Goal: Information Seeking & Learning: Learn about a topic

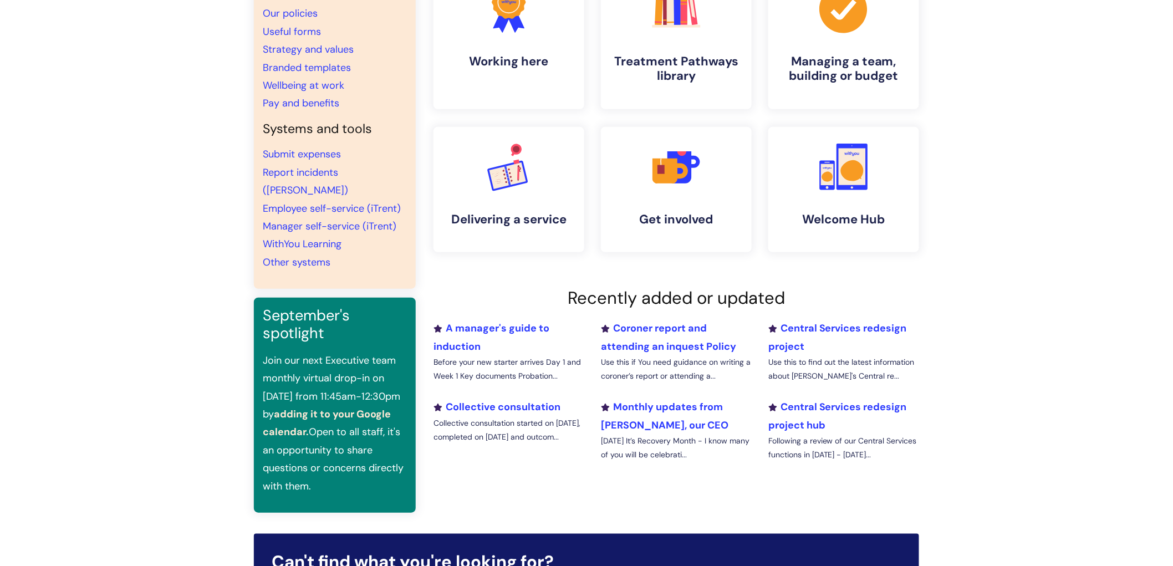
scroll to position [246, 0]
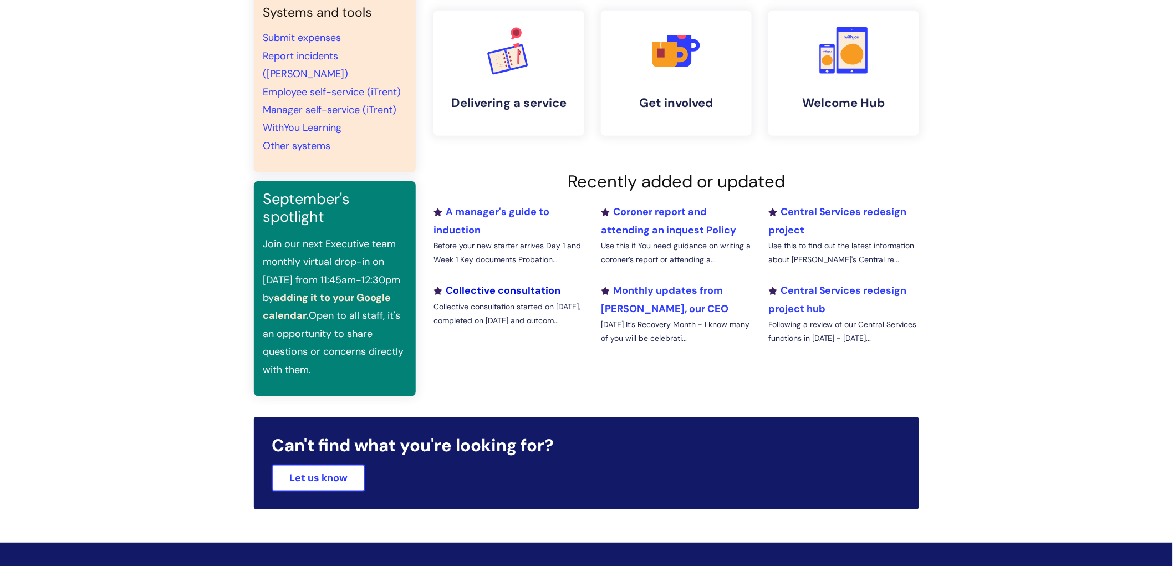
click at [505, 291] on link "Collective consultation" at bounding box center [497, 290] width 127 height 13
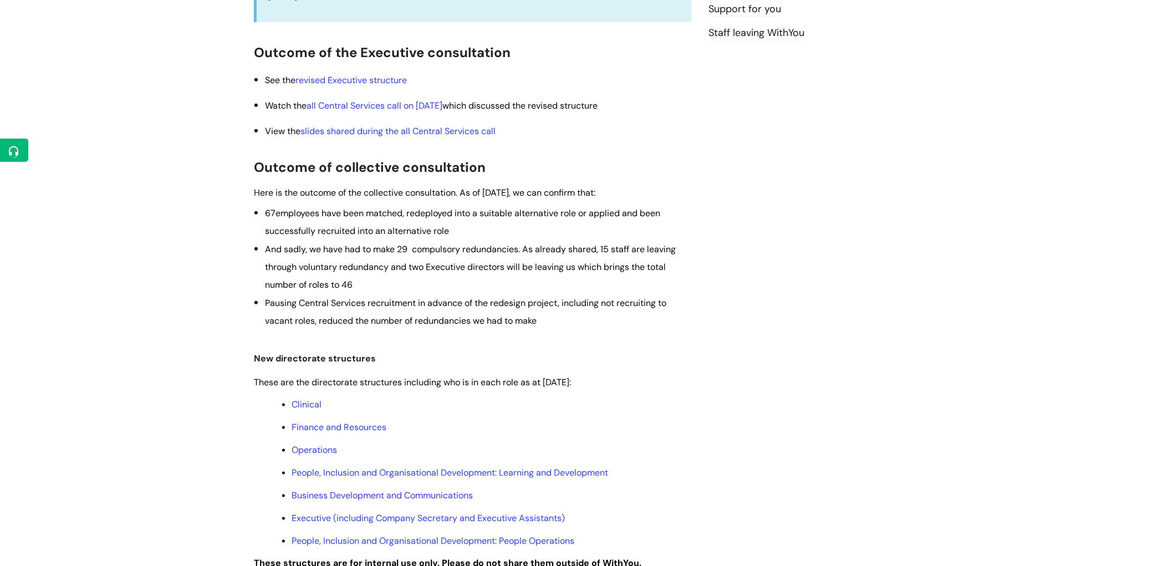
scroll to position [308, 0]
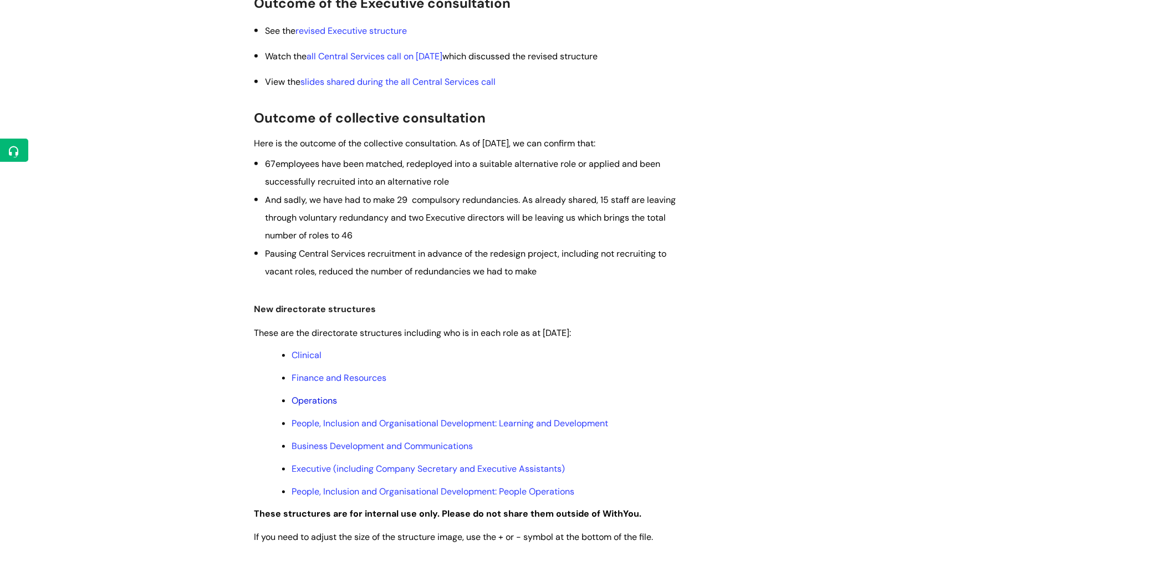
click at [322, 403] on link "Operations" at bounding box center [314, 401] width 45 height 12
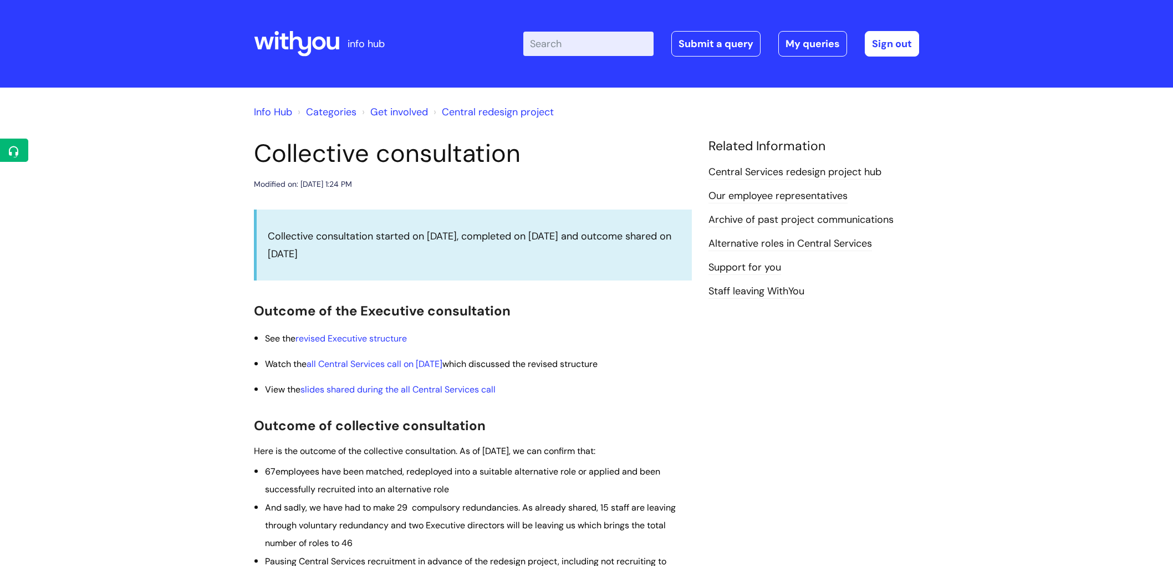
scroll to position [308, 0]
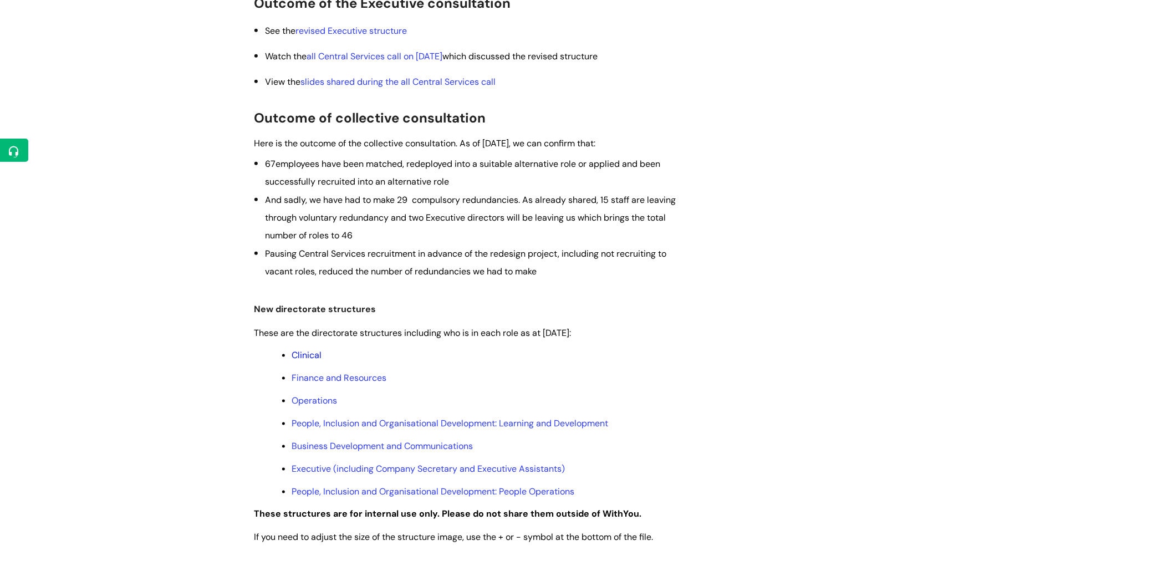
click at [318, 357] on link "Clinical" at bounding box center [307, 355] width 30 height 12
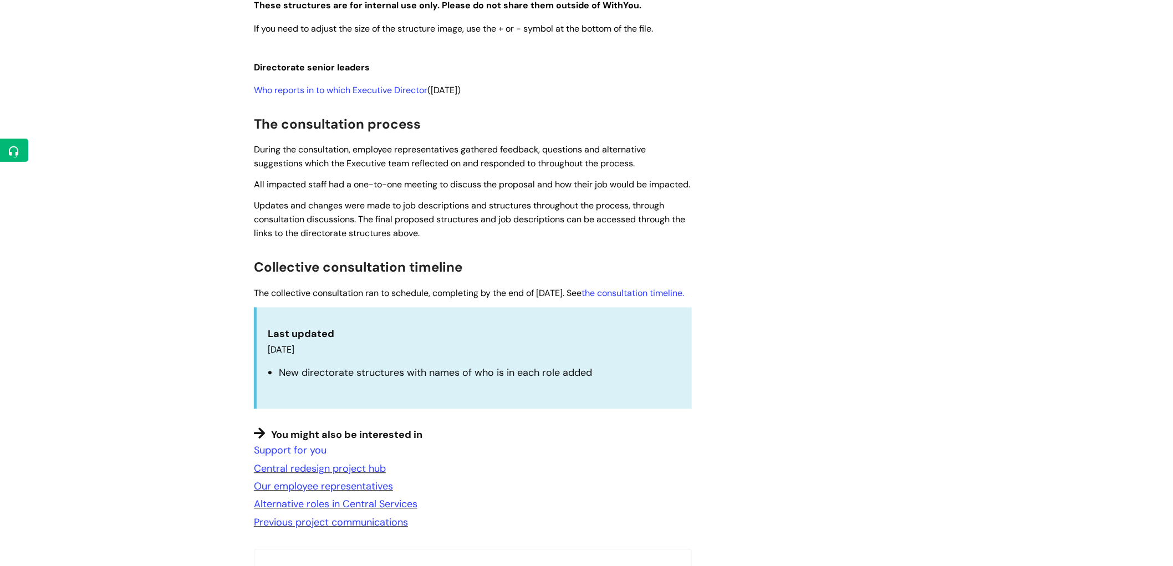
scroll to position [862, 0]
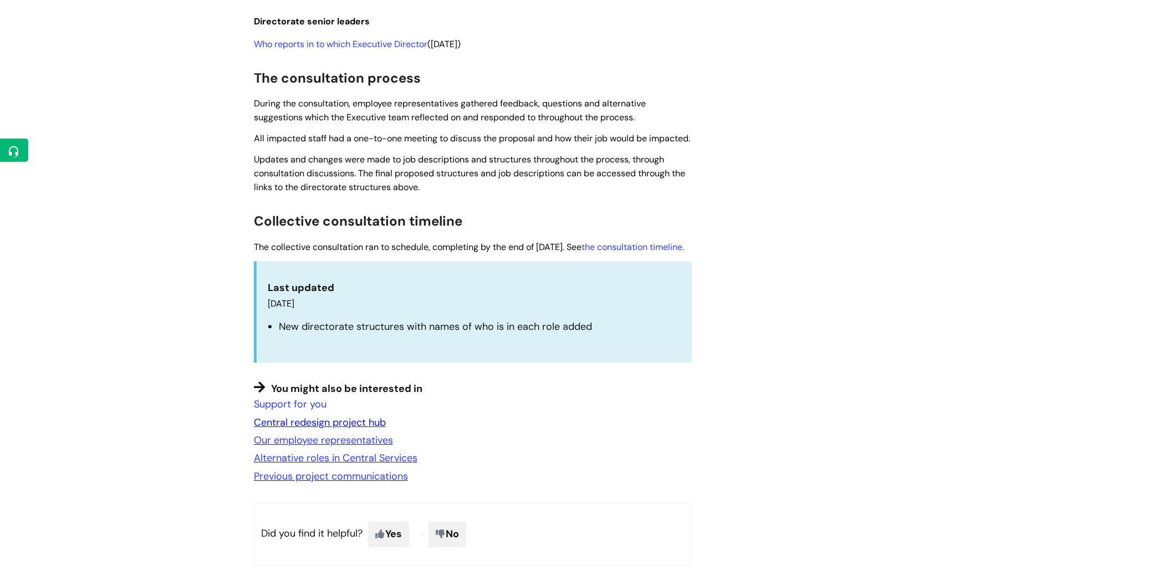
click at [357, 430] on link "Central redesign project hub" at bounding box center [320, 422] width 132 height 13
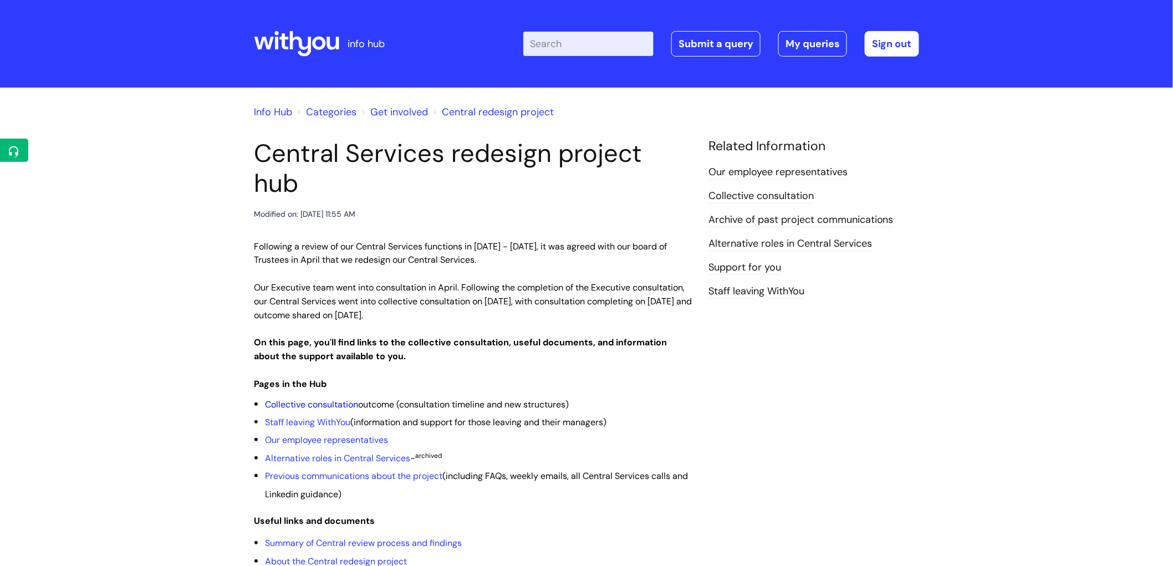
click at [335, 399] on link "Collective consultation" at bounding box center [311, 405] width 93 height 12
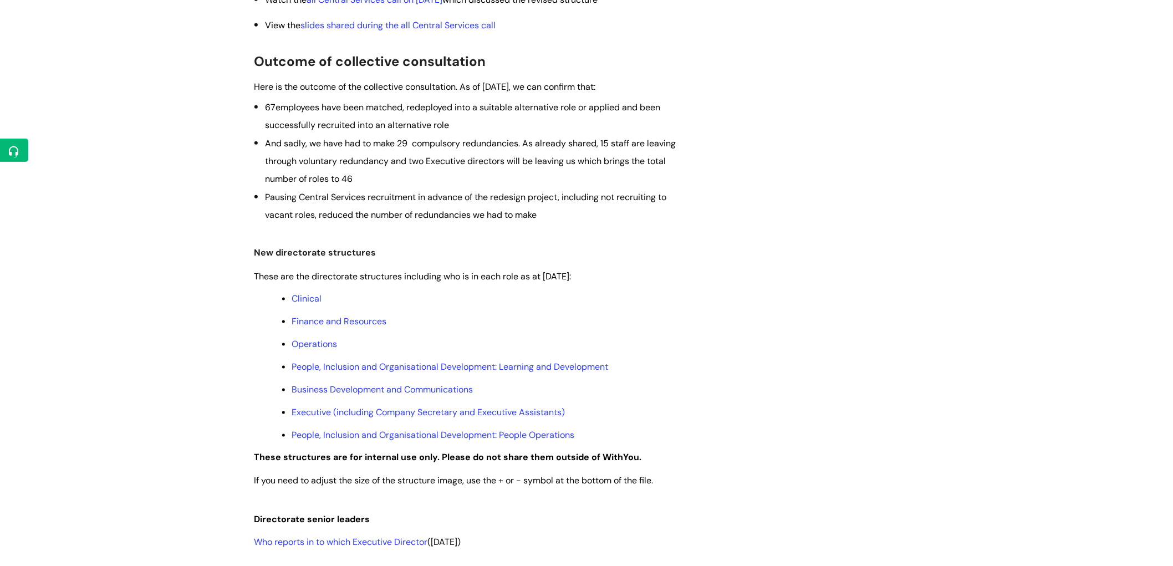
scroll to position [369, 0]
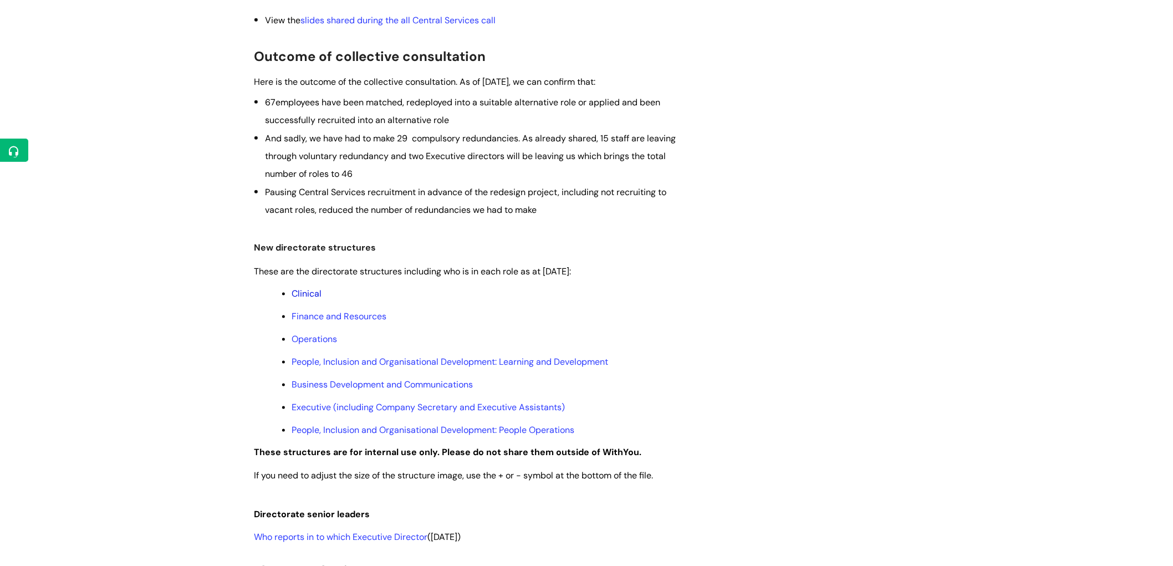
click at [313, 291] on link "Clinical" at bounding box center [307, 294] width 30 height 12
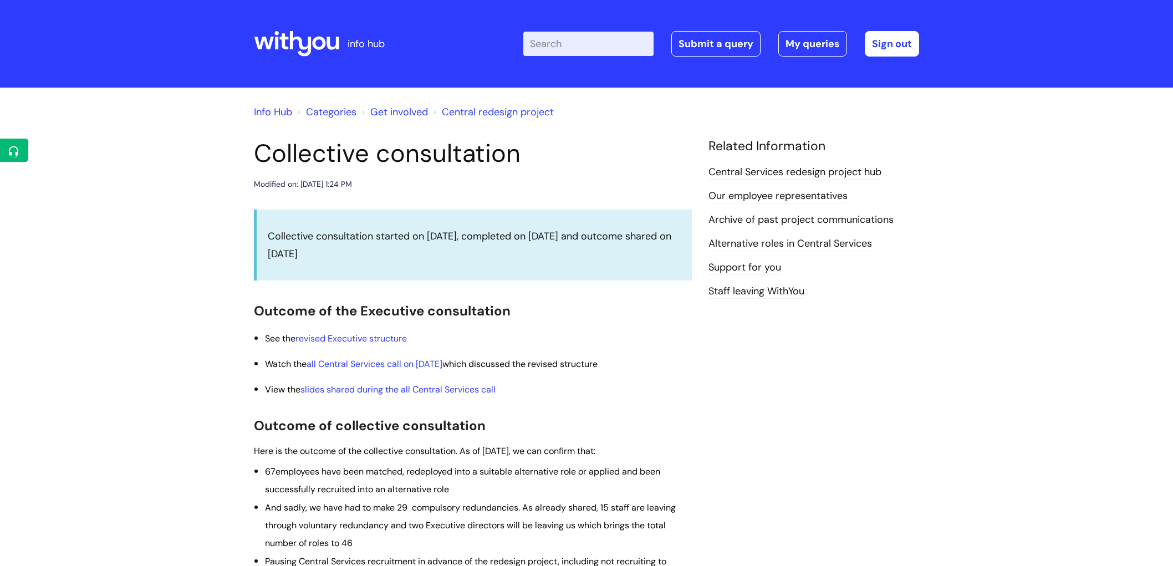
scroll to position [369, 0]
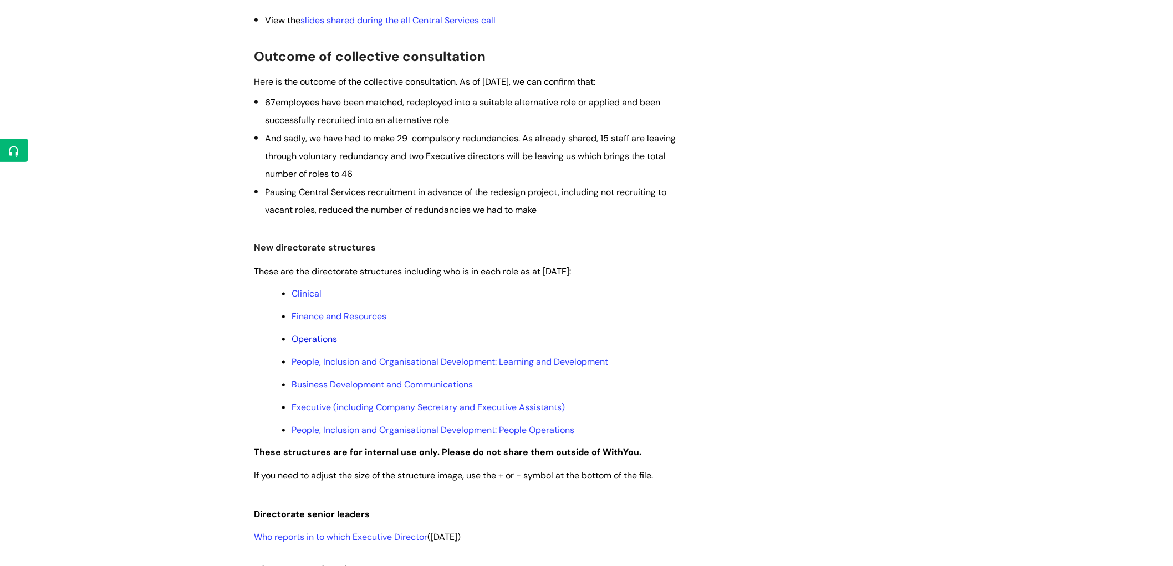
click at [320, 342] on link "Operations" at bounding box center [314, 339] width 45 height 12
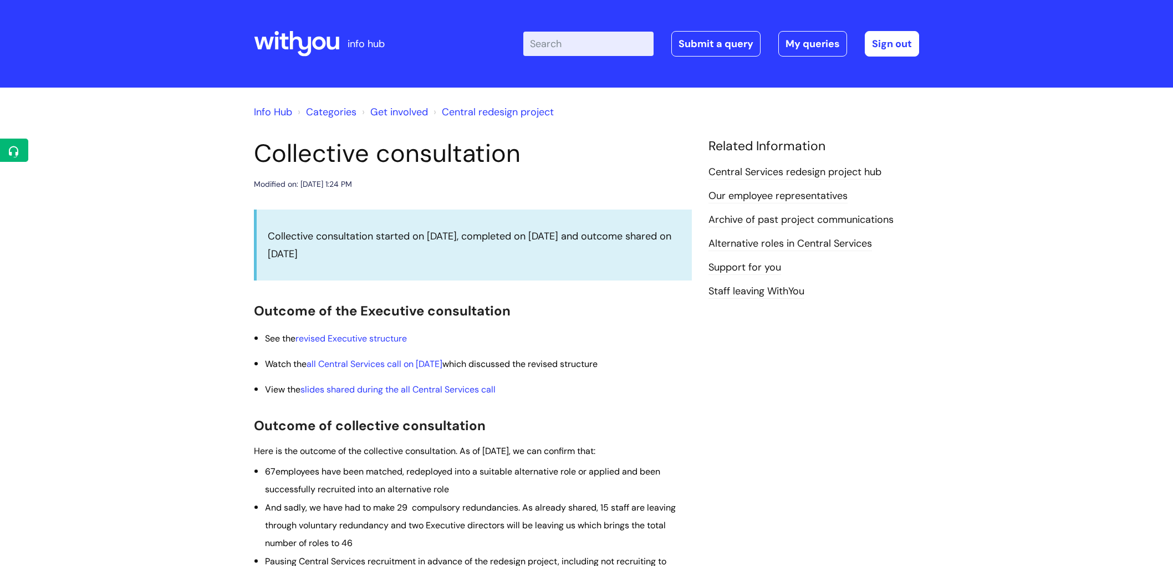
scroll to position [369, 0]
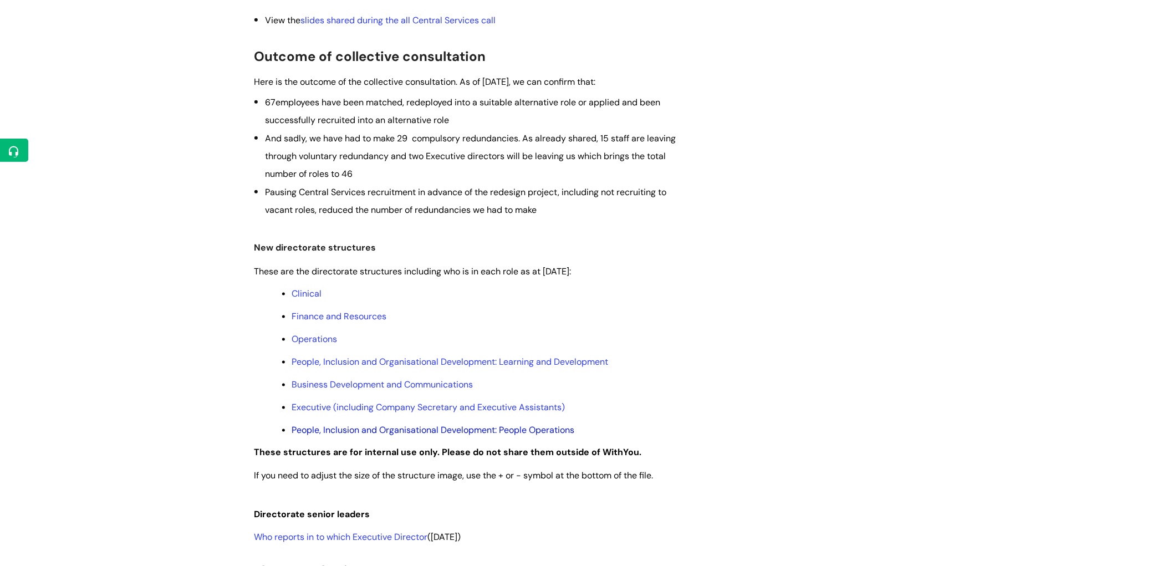
click at [357, 434] on link "People, Inclusion and Organisational Development: People Operations" at bounding box center [433, 430] width 283 height 12
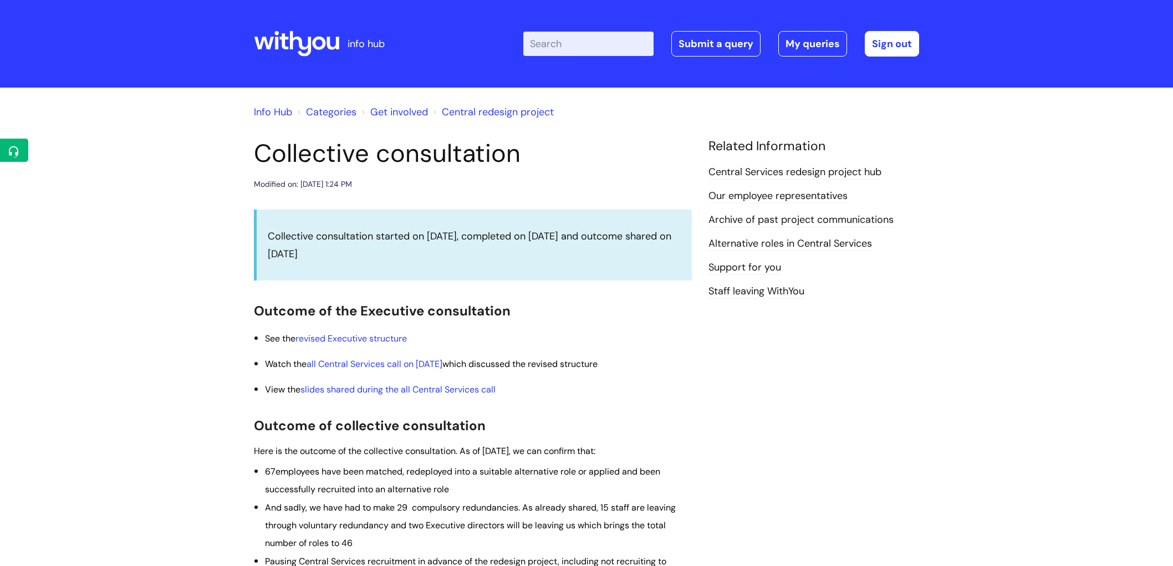
scroll to position [369, 0]
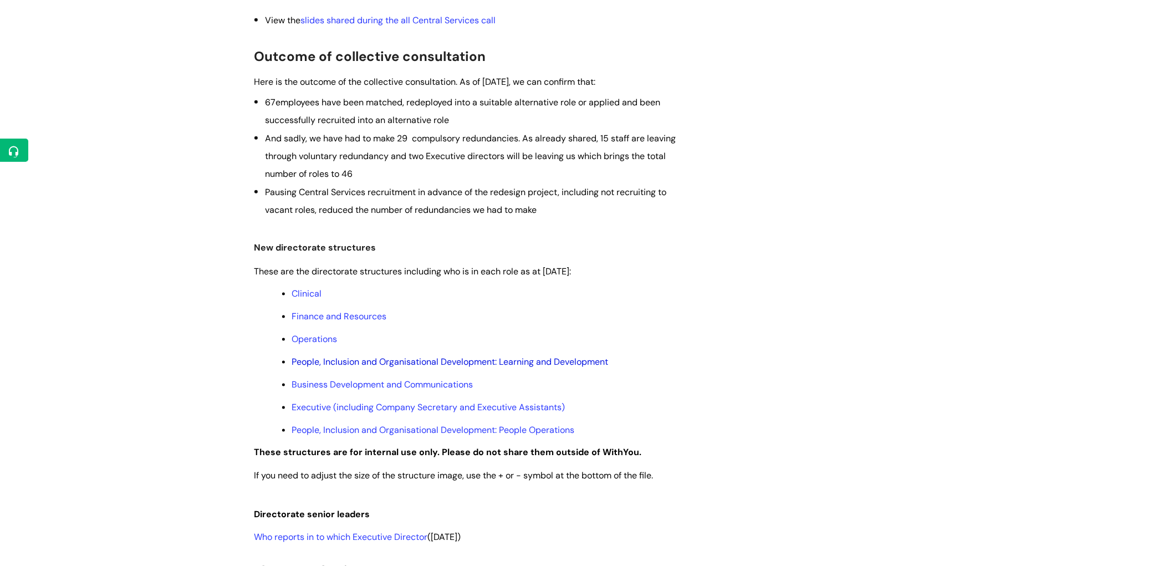
click at [417, 357] on link "People, Inclusion and Organisational Development: Learning and Development" at bounding box center [450, 362] width 317 height 12
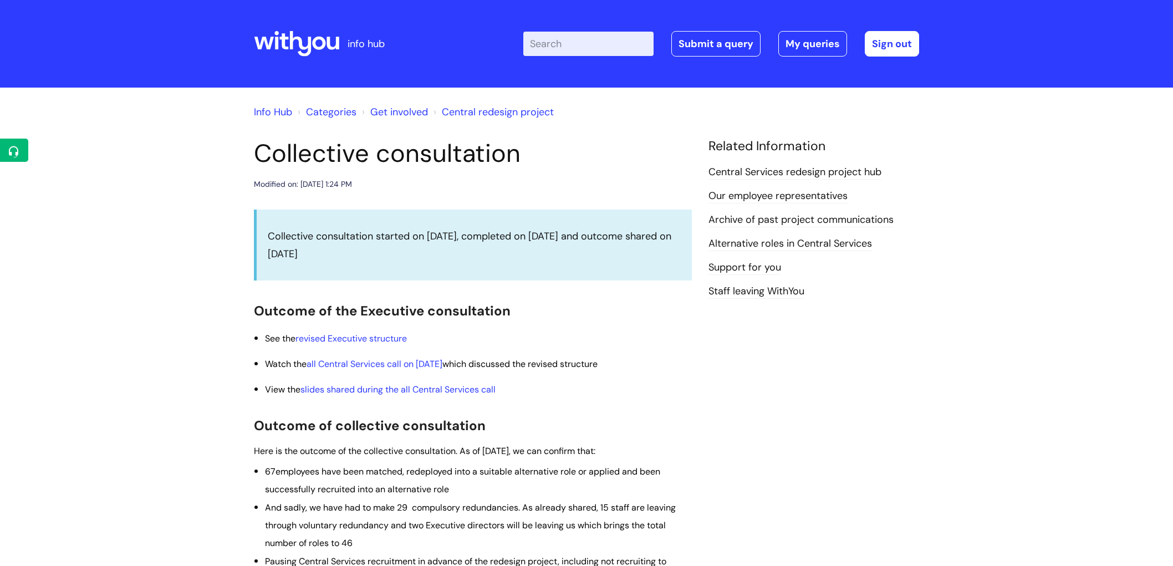
scroll to position [369, 0]
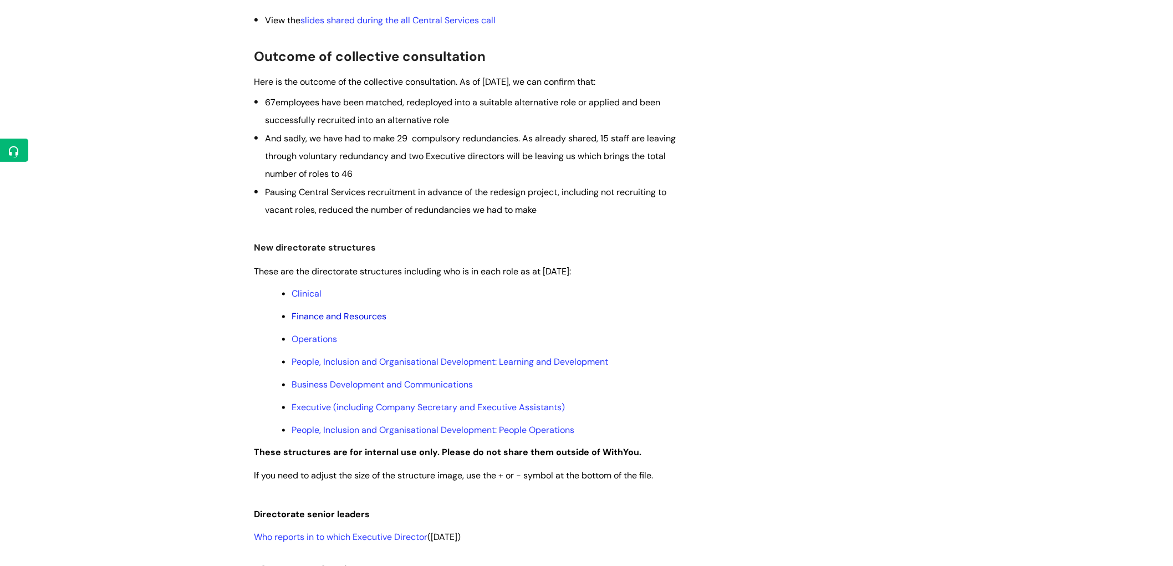
click at [312, 314] on link "Finance and Resources" at bounding box center [339, 317] width 95 height 12
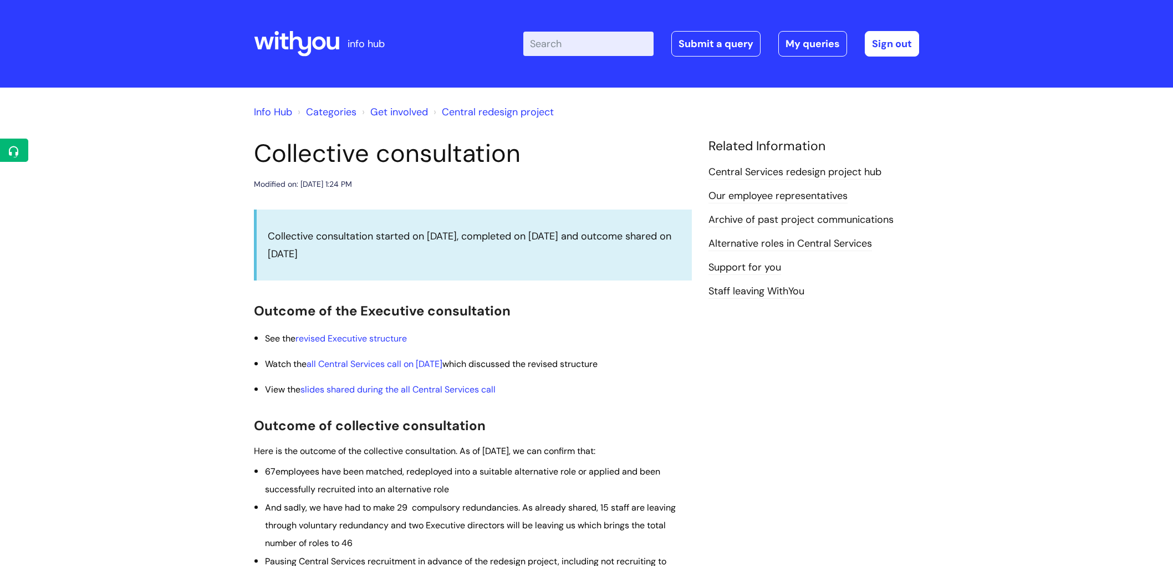
scroll to position [369, 0]
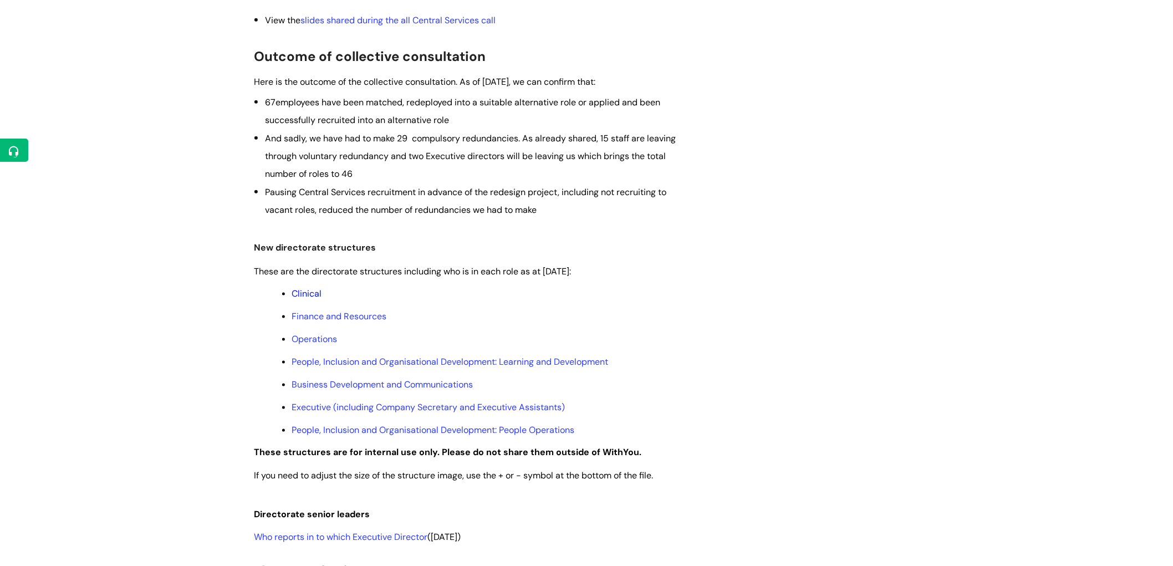
click at [309, 295] on link "Clinical" at bounding box center [307, 294] width 30 height 12
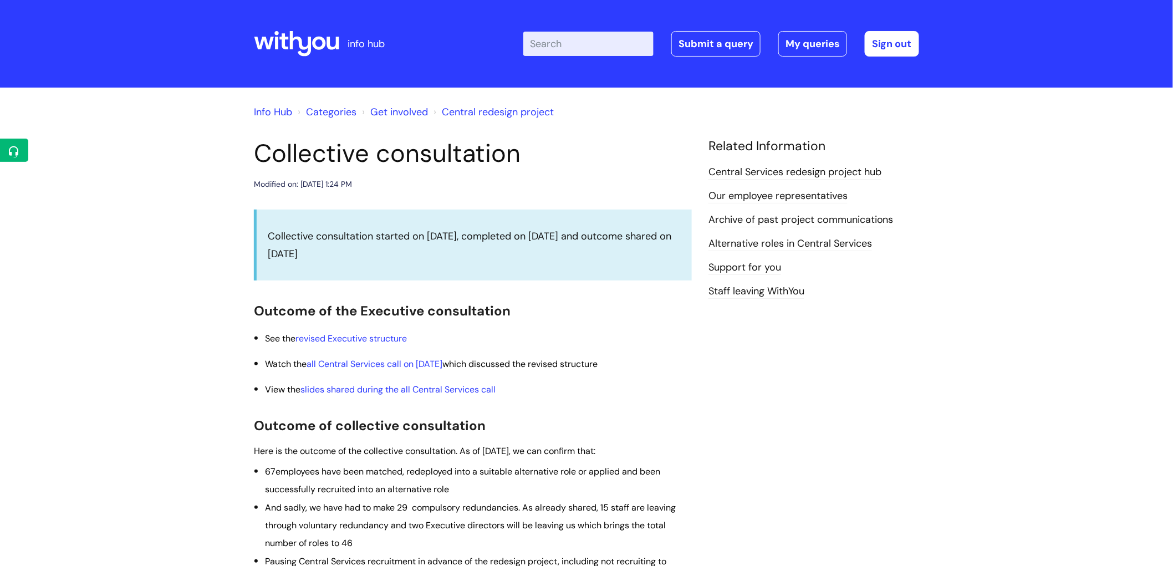
click at [584, 43] on input "Enter your search term here..." at bounding box center [588, 44] width 130 height 24
type input "your stories"
click button "Search" at bounding box center [0, 0] width 0 height 0
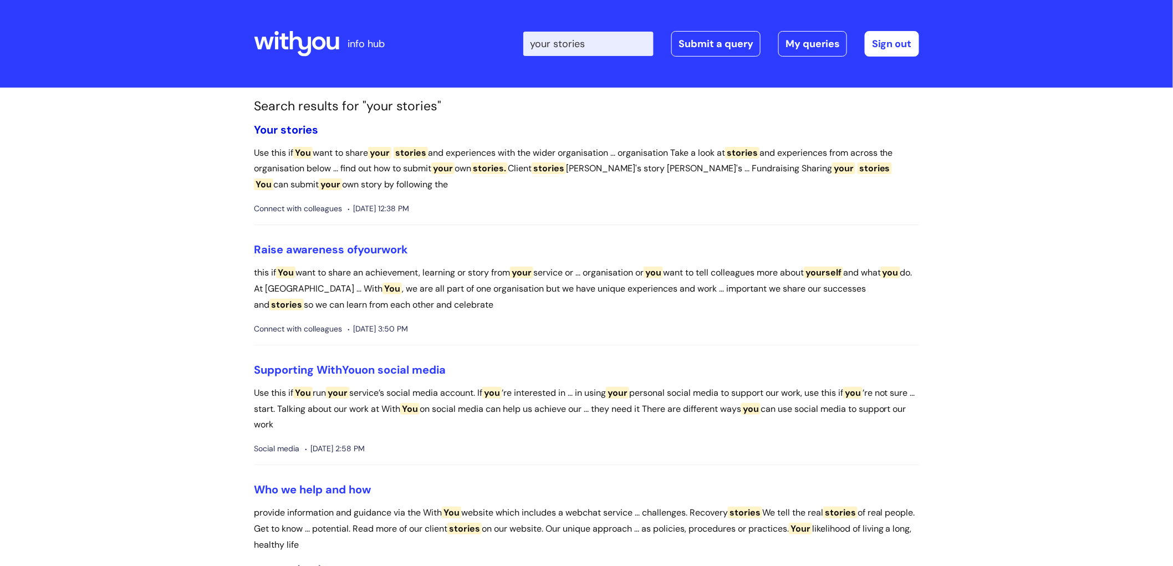
click at [280, 129] on link "Your stories" at bounding box center [286, 130] width 64 height 14
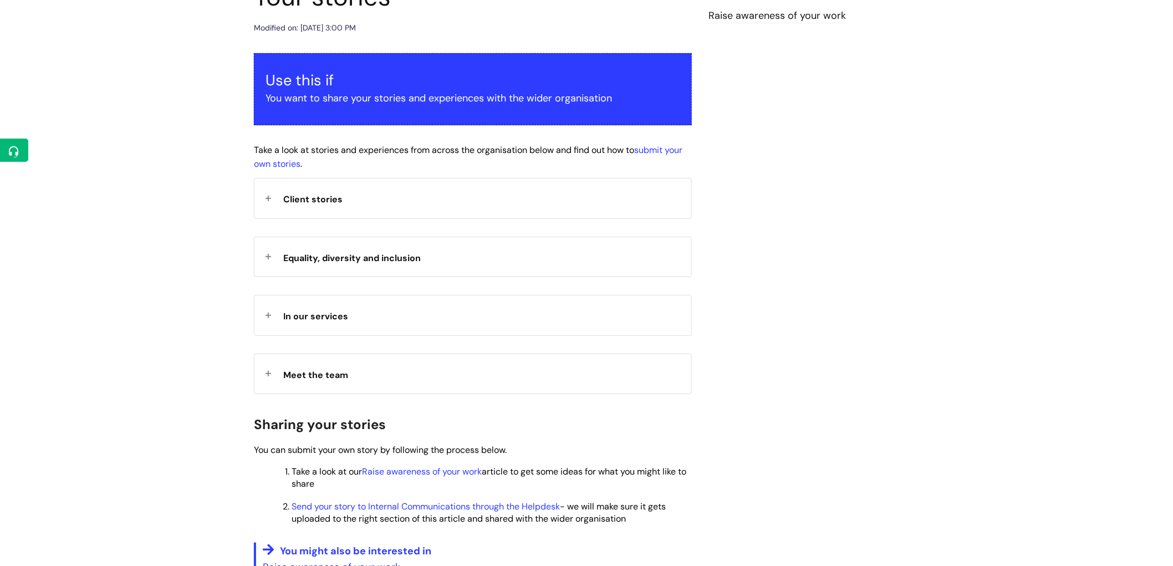
scroll to position [185, 0]
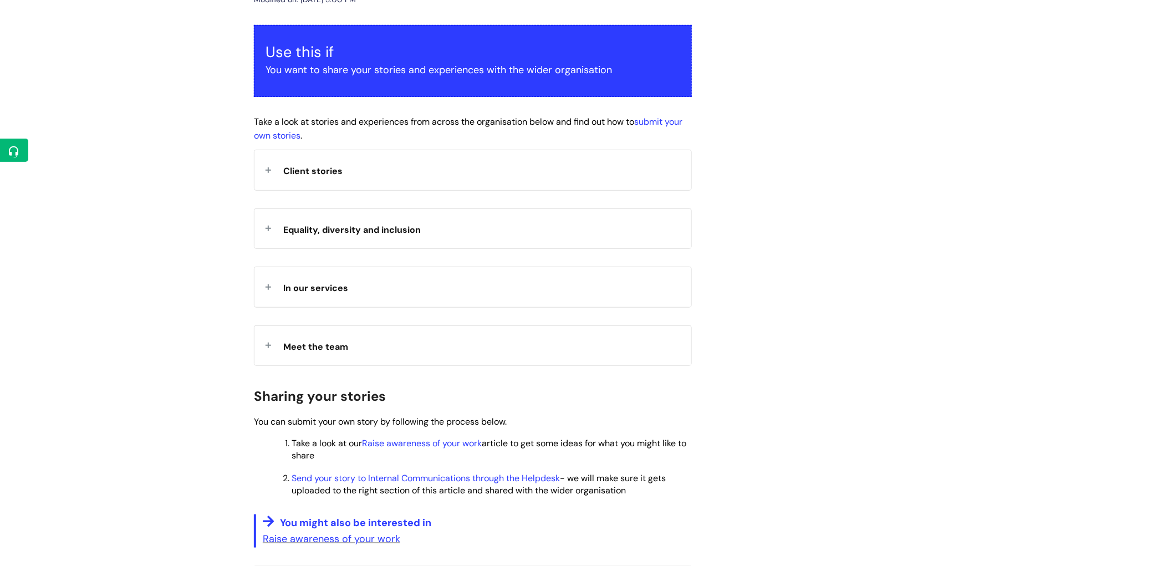
click at [320, 173] on span "Client stories" at bounding box center [312, 171] width 59 height 12
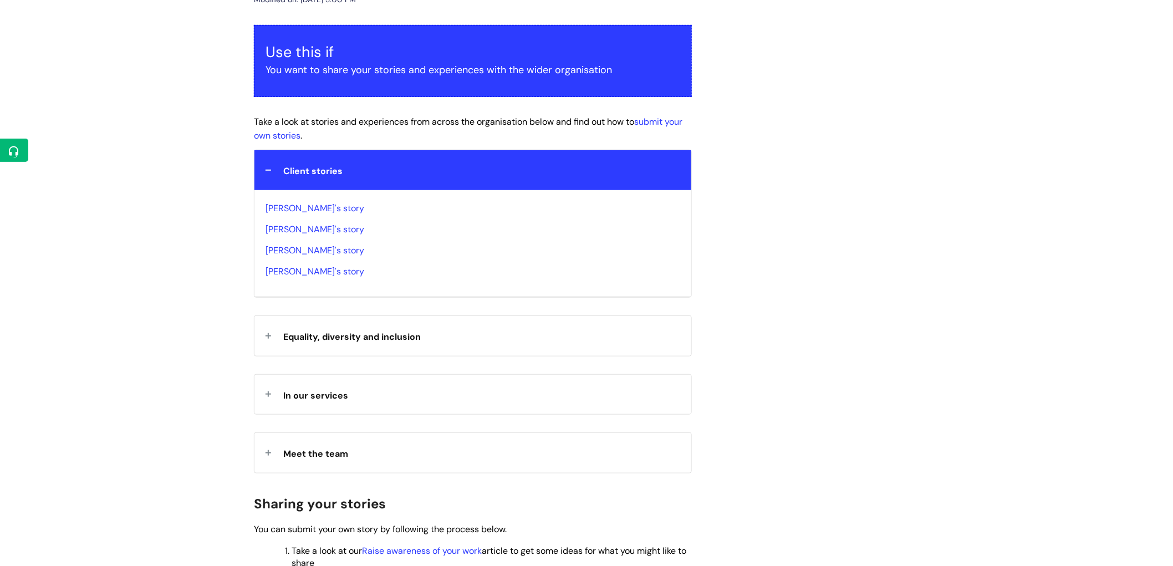
click at [350, 322] on div "Equality, diversity and inclusion" at bounding box center [473, 335] width 437 height 39
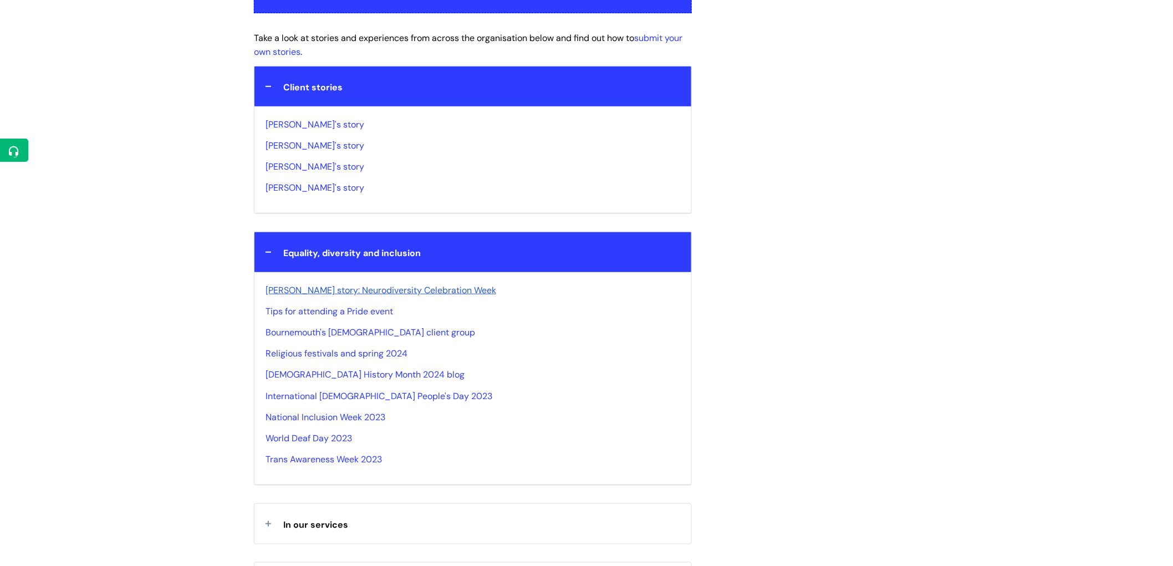
scroll to position [431, 0]
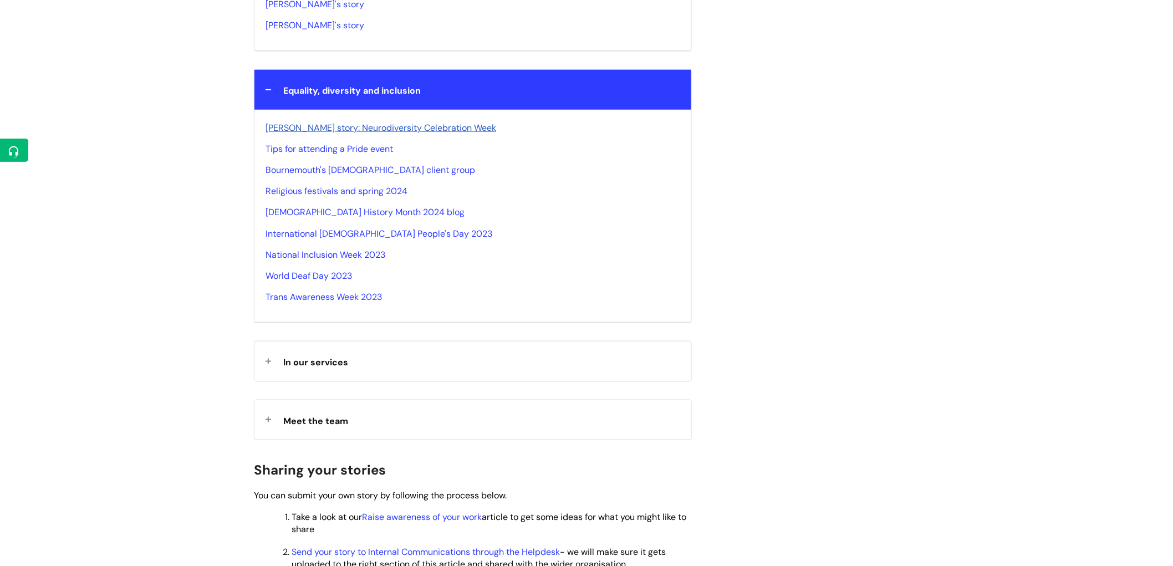
click at [344, 352] on div "In our services" at bounding box center [473, 361] width 437 height 39
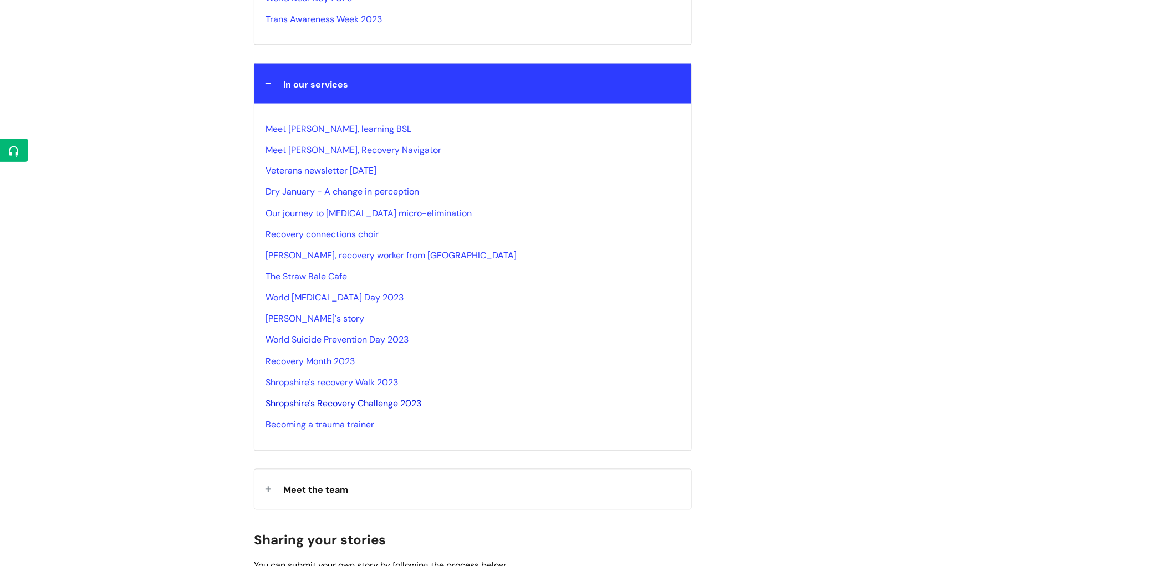
scroll to position [739, 0]
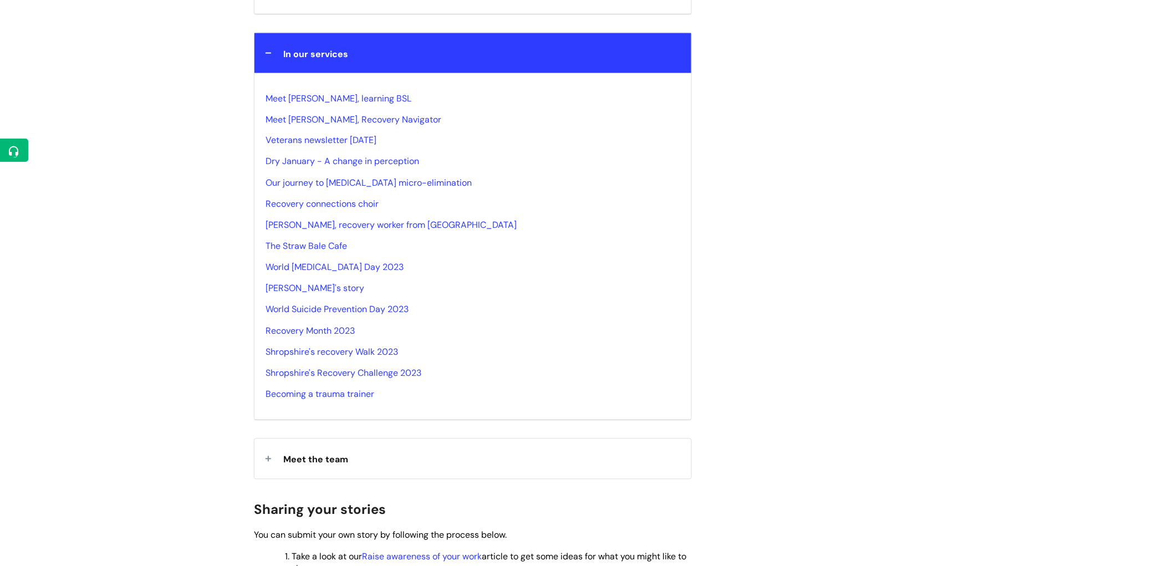
click at [364, 458] on div "Meet the team" at bounding box center [473, 458] width 437 height 39
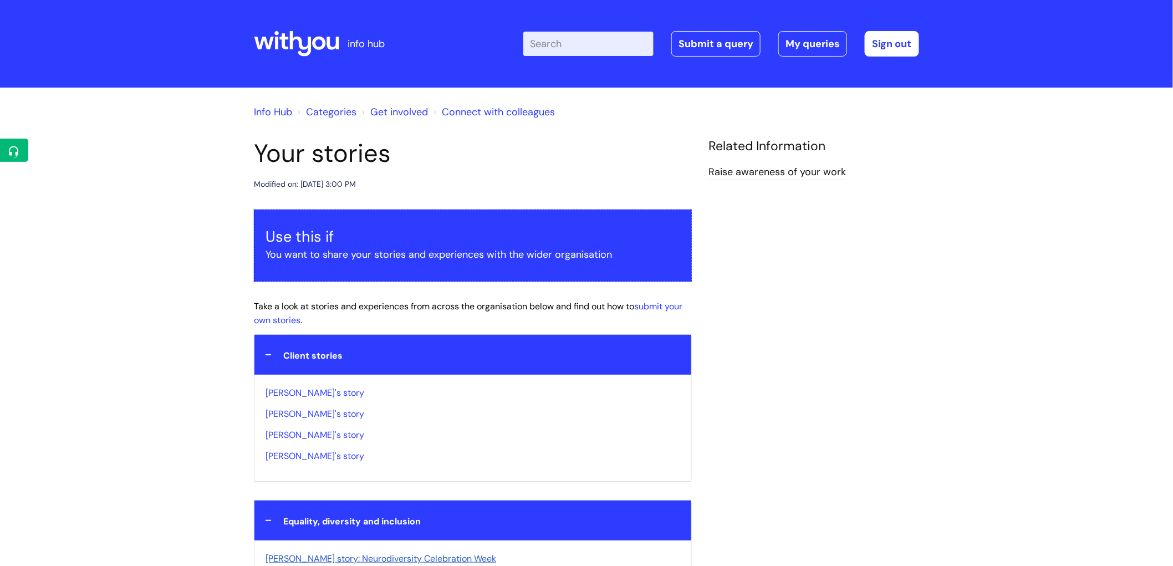
scroll to position [62, 0]
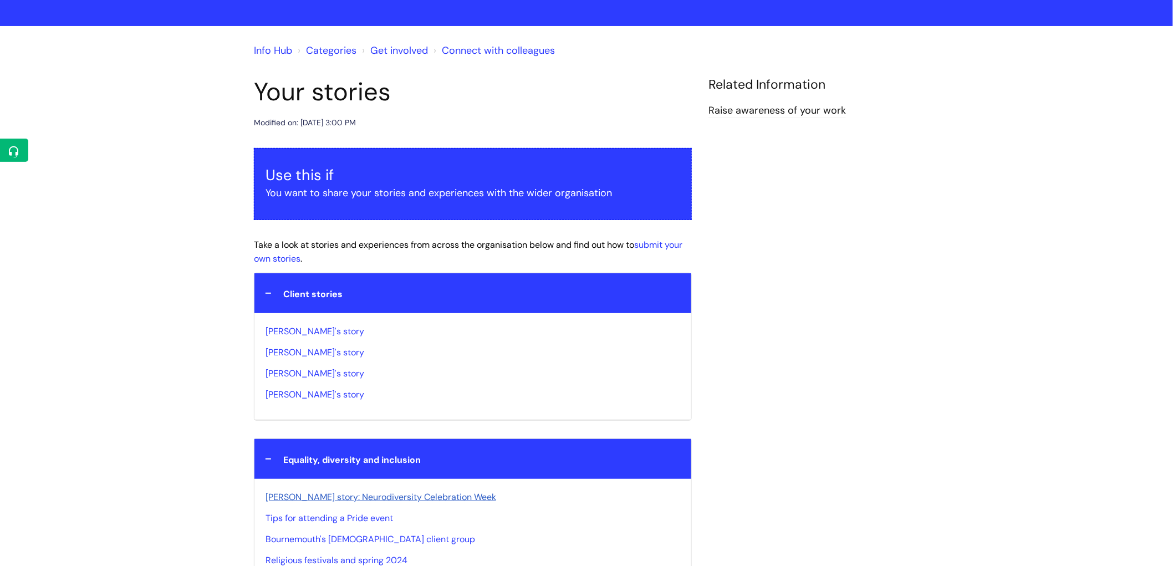
click at [273, 291] on div "Client stories" at bounding box center [473, 292] width 437 height 39
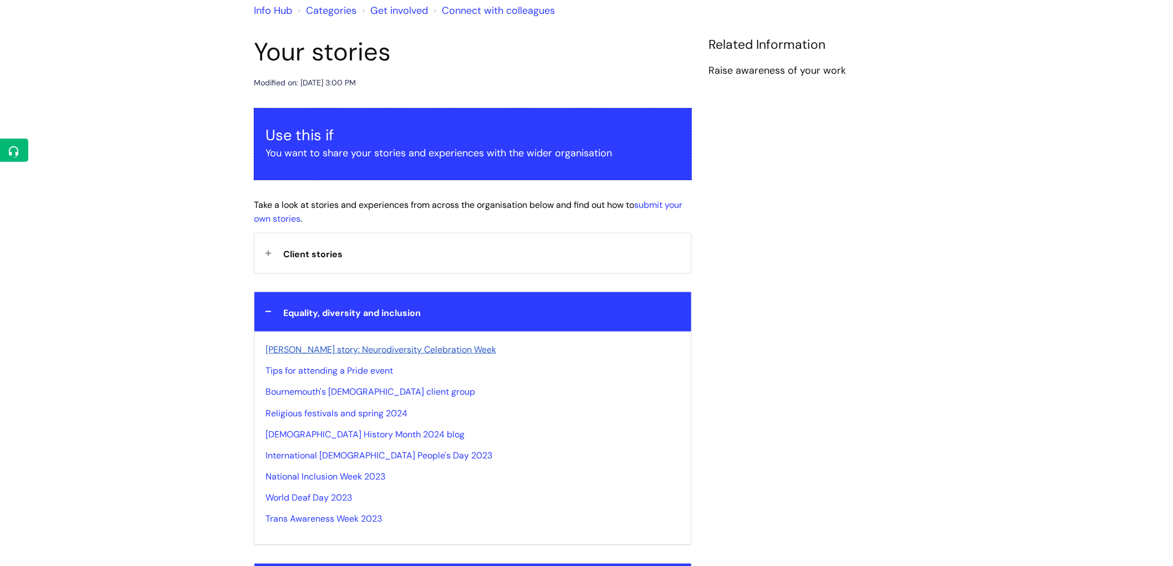
scroll to position [123, 0]
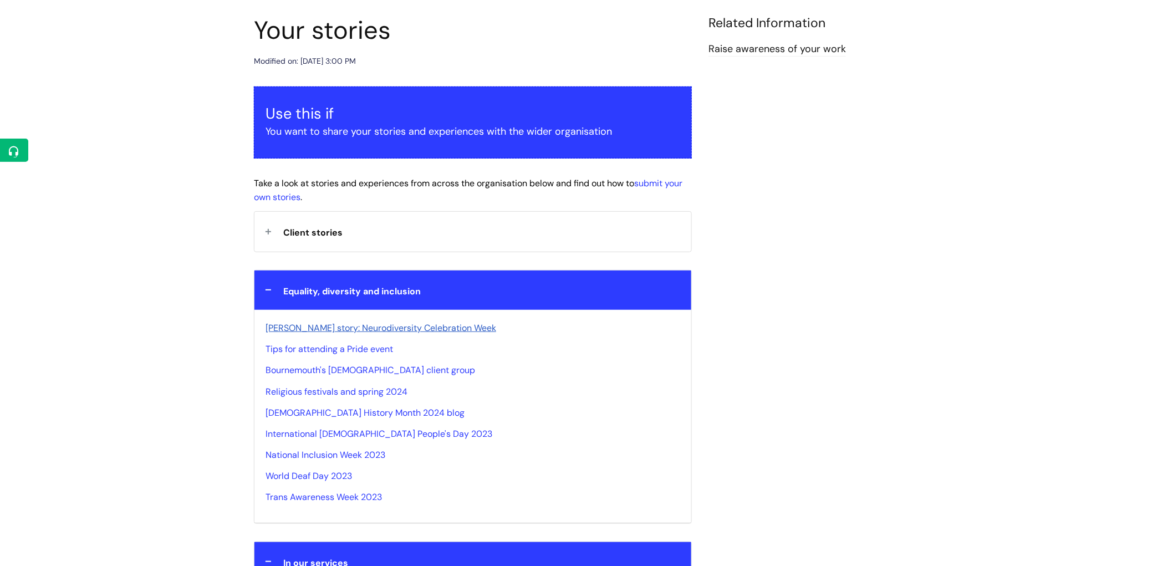
click at [267, 292] on div "Equality, diversity and inclusion" at bounding box center [473, 290] width 437 height 39
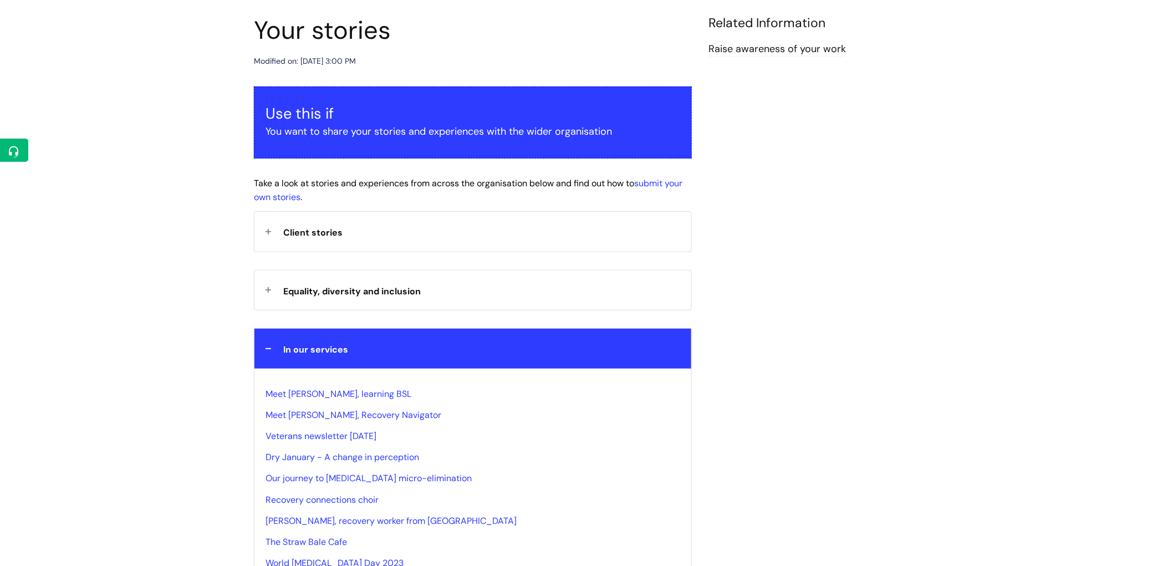
click at [279, 343] on div "In our services" at bounding box center [473, 348] width 437 height 39
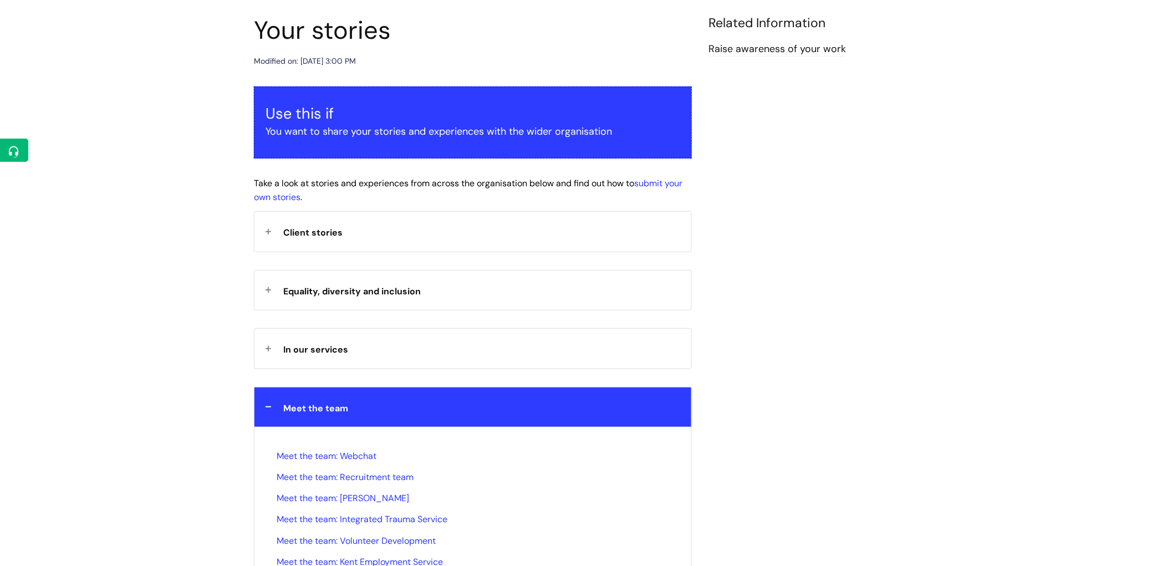
click at [278, 409] on div "Meet the team" at bounding box center [473, 407] width 437 height 39
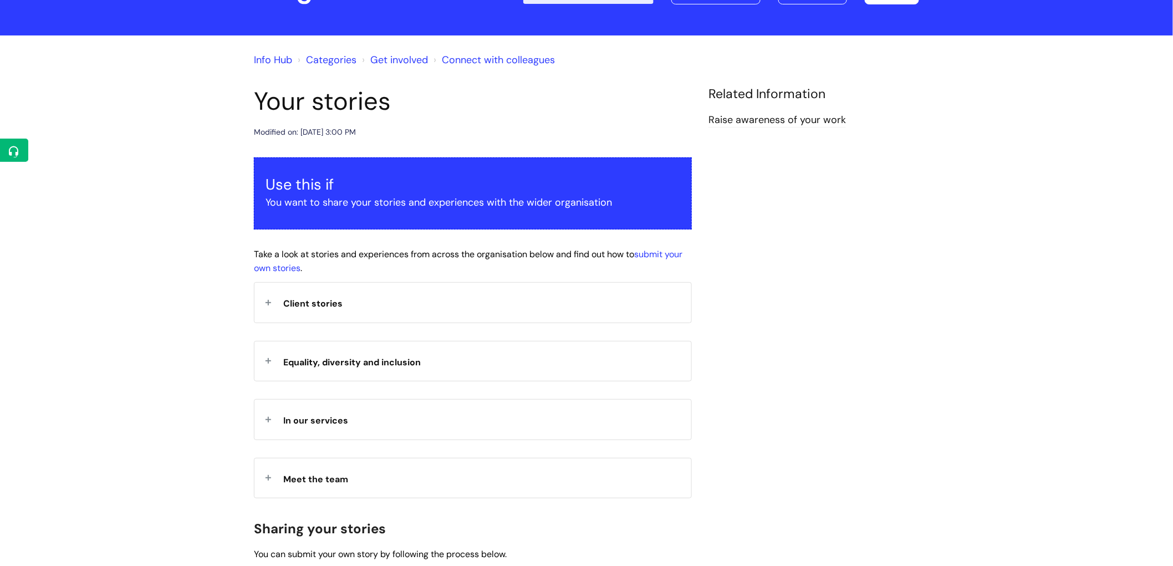
scroll to position [0, 0]
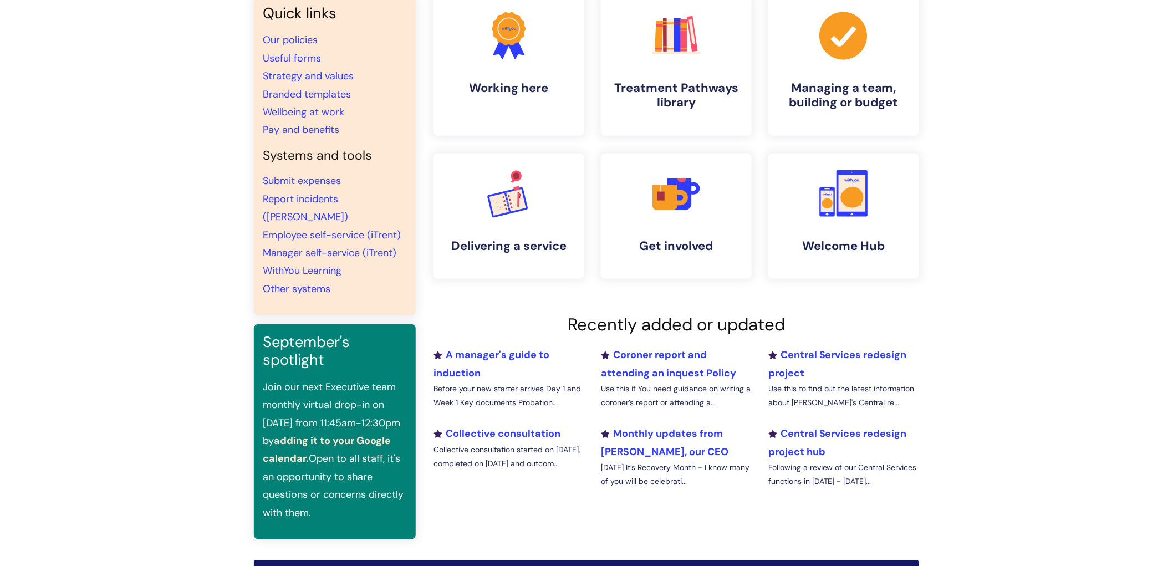
scroll to position [185, 0]
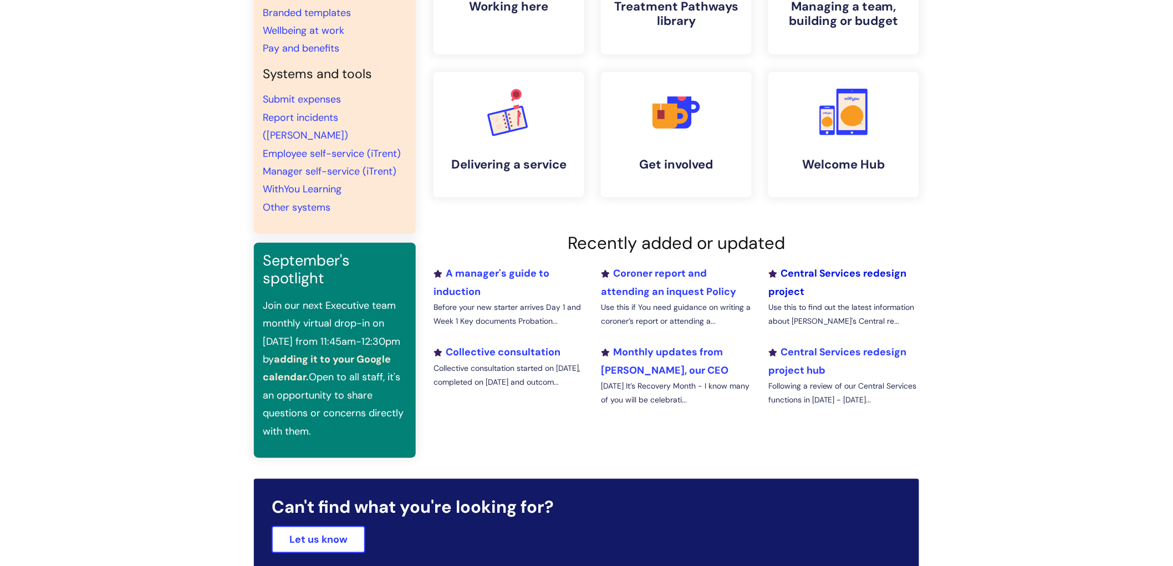
click at [808, 274] on link "Central Services redesign project" at bounding box center [838, 282] width 139 height 31
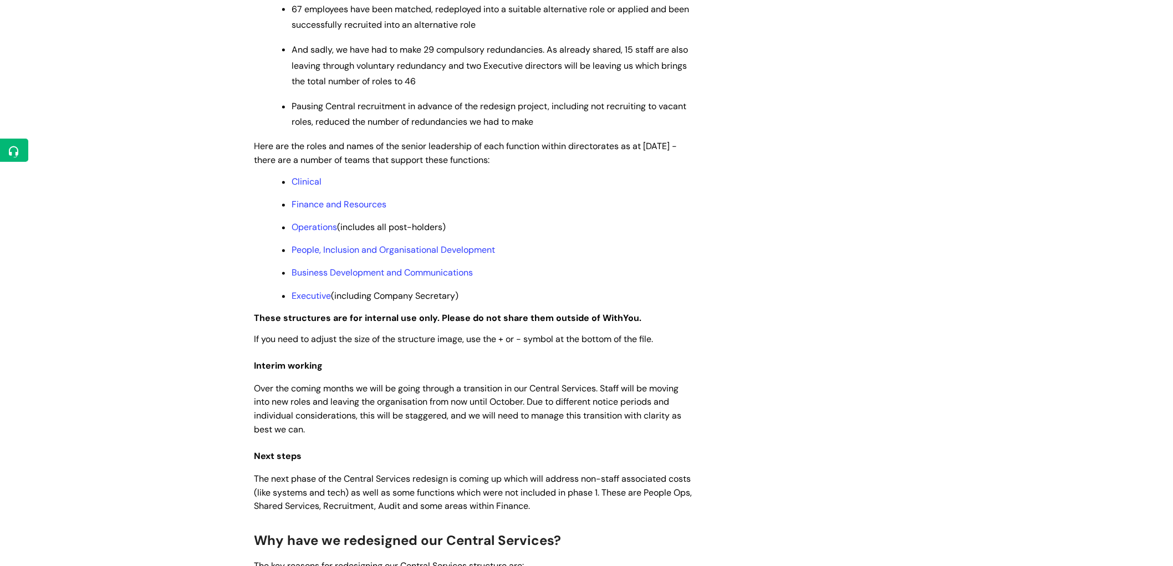
scroll to position [924, 0]
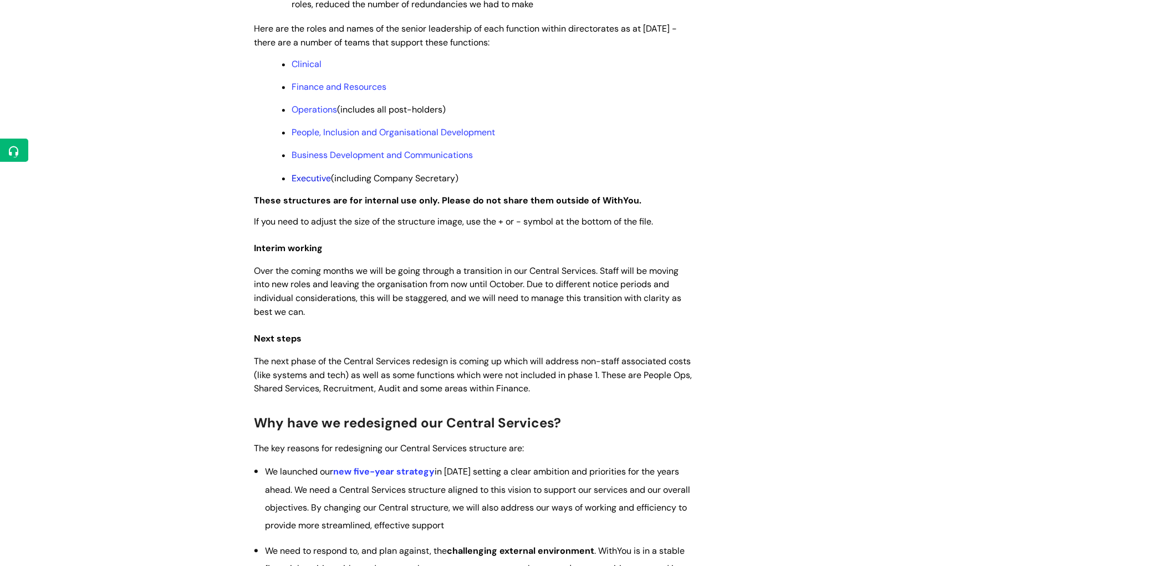
click at [318, 184] on link "Executive" at bounding box center [311, 178] width 39 height 12
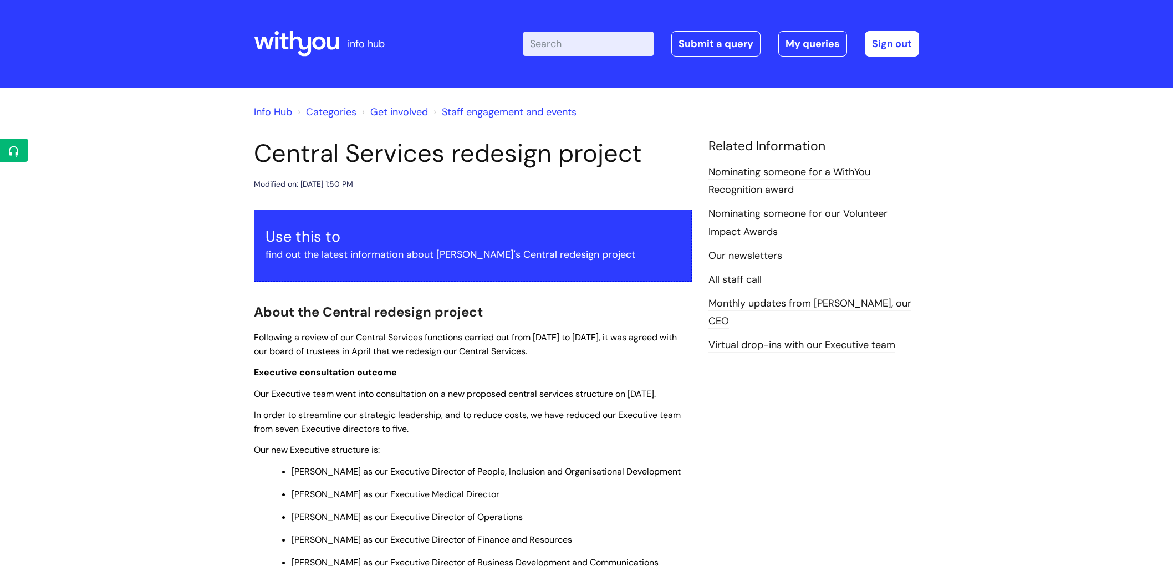
scroll to position [924, 0]
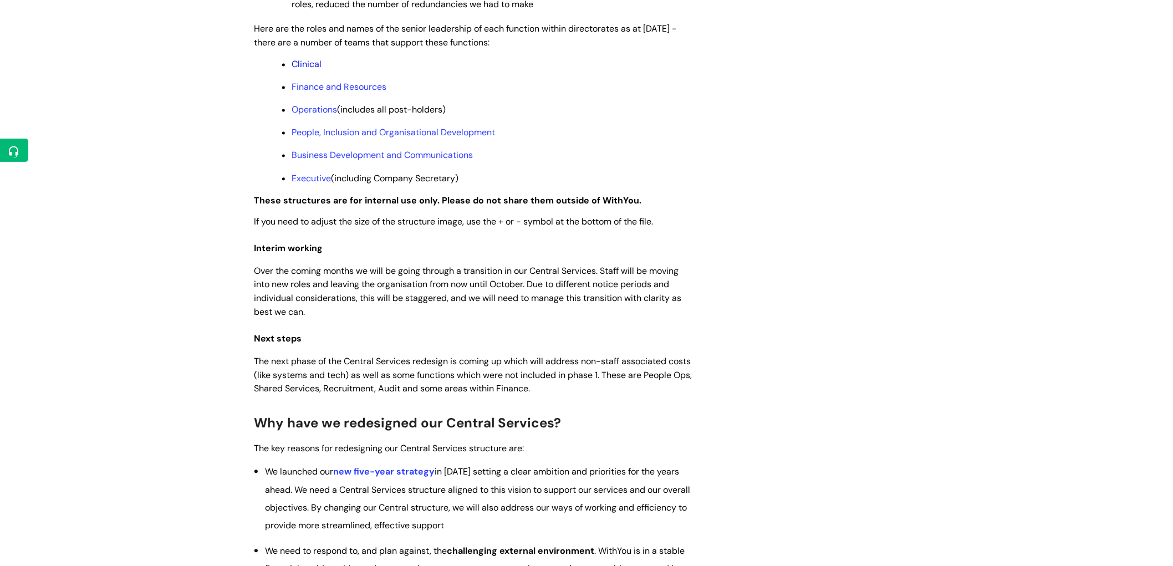
click at [302, 70] on link "Clinical" at bounding box center [307, 64] width 30 height 12
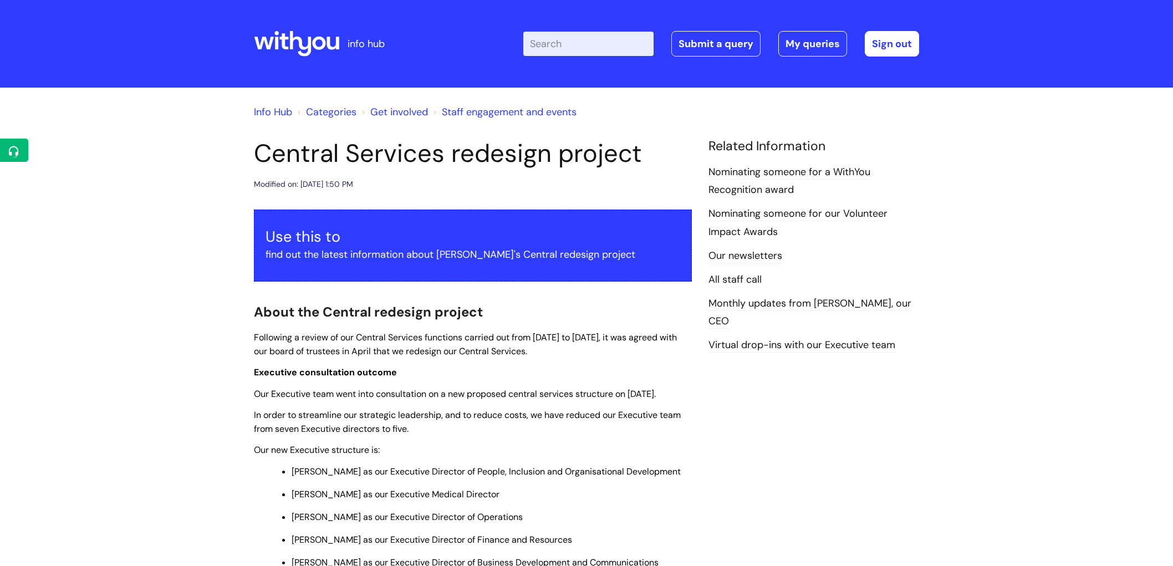
scroll to position [924, 0]
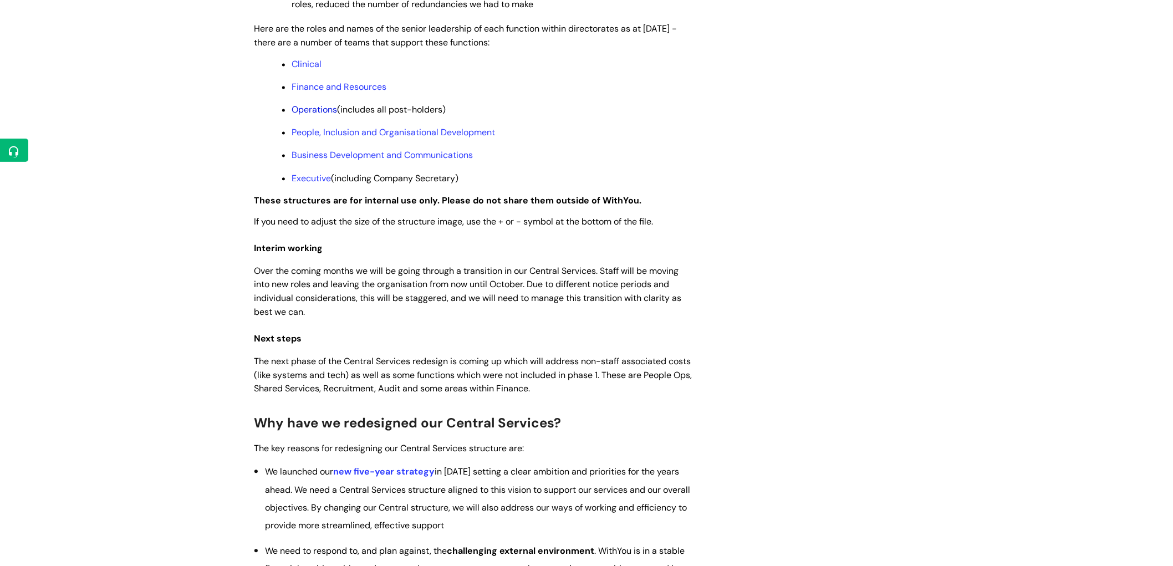
click at [320, 115] on link "Operations" at bounding box center [314, 110] width 45 height 12
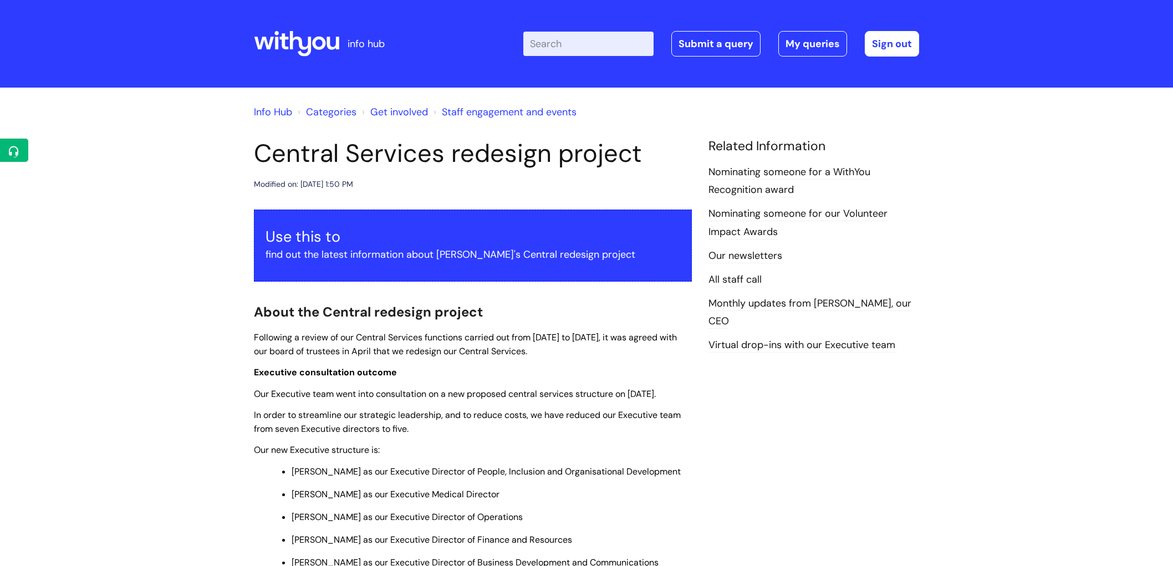
scroll to position [924, 0]
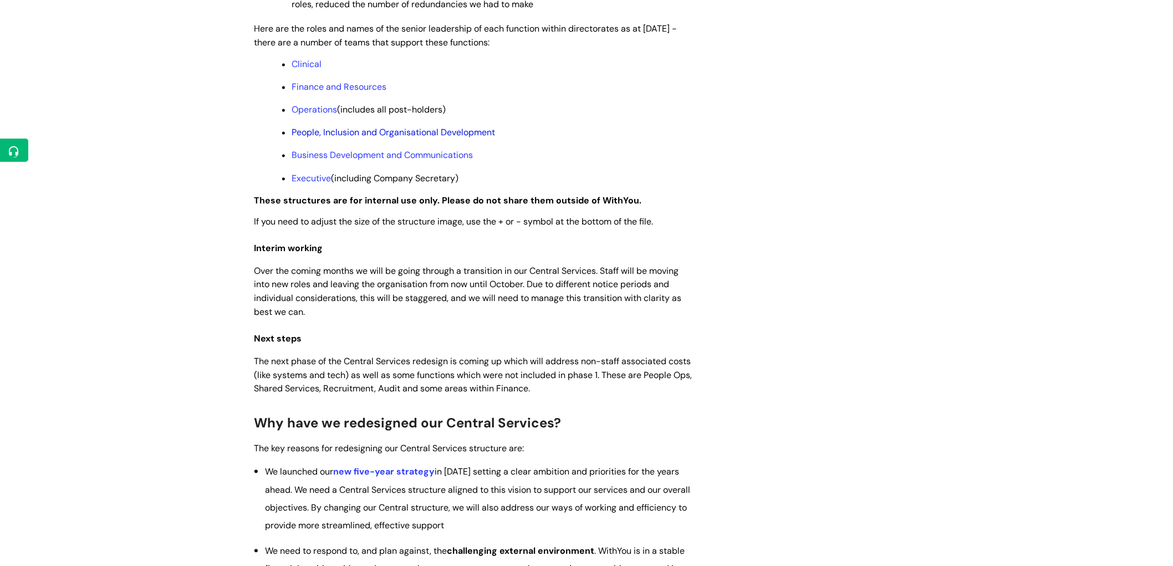
click at [313, 138] on link "People, Inclusion and Organisational Development" at bounding box center [394, 132] width 204 height 12
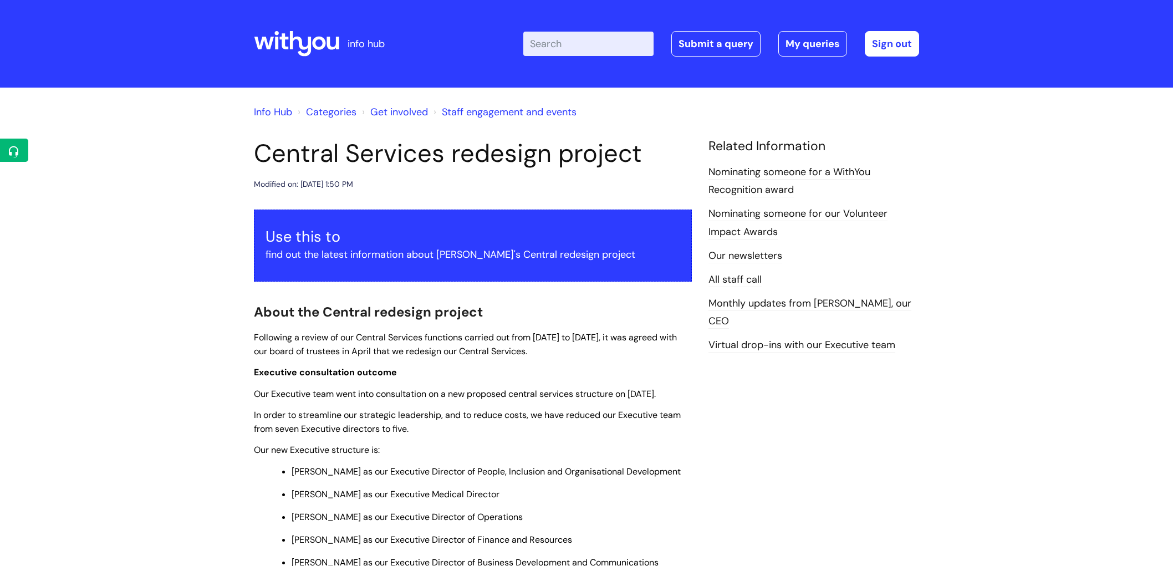
scroll to position [924, 0]
